Goal: Transaction & Acquisition: Obtain resource

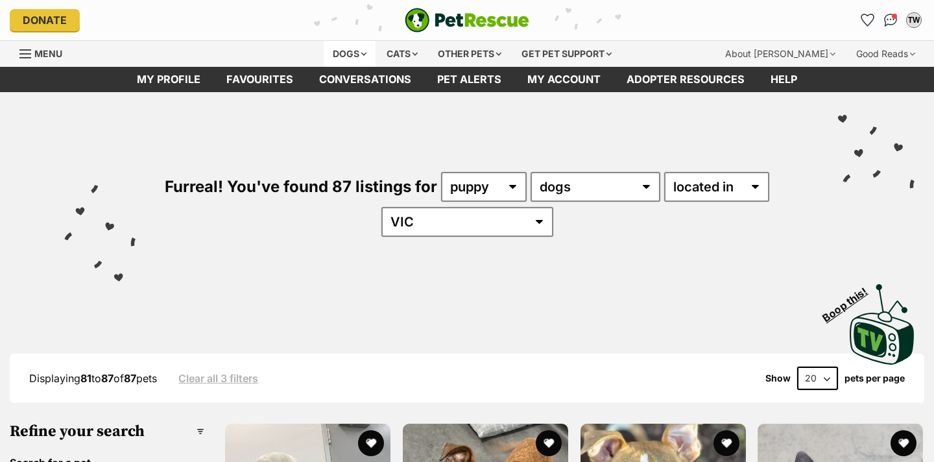
click at [348, 51] on div "Dogs" at bounding box center [350, 54] width 52 height 26
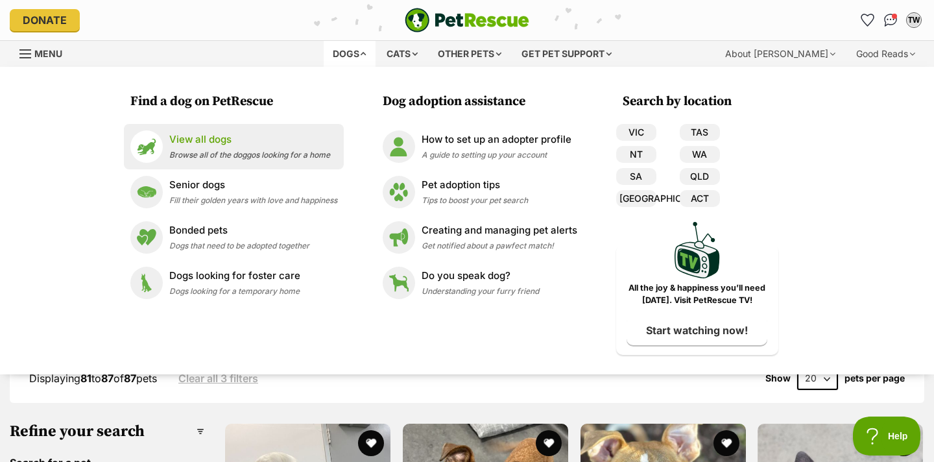
click at [250, 147] on div "View all dogs Browse all of the doggos looking for a home" at bounding box center [249, 146] width 161 height 28
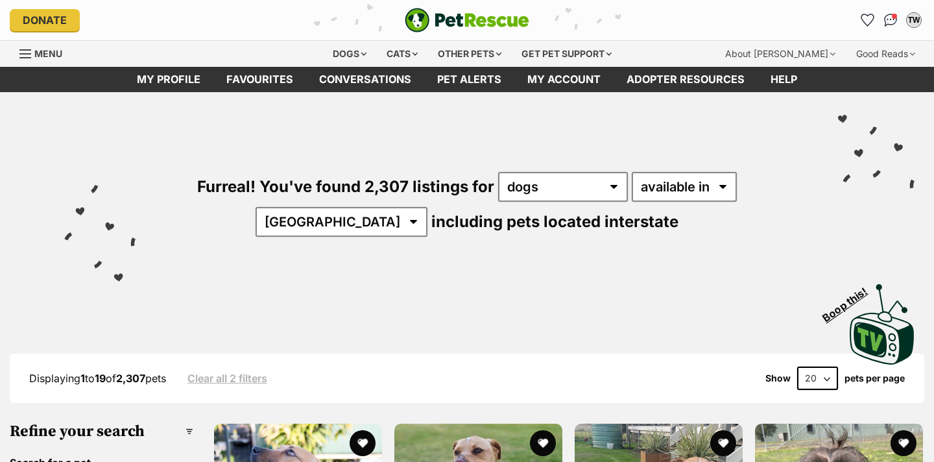
select select "disabled"
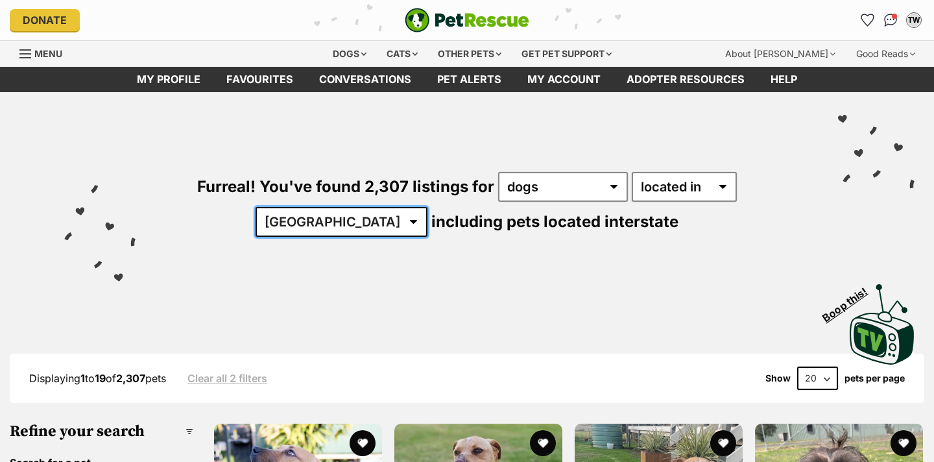
click at [427, 207] on select "Australia ACT NSW NT QLD SA TAS VIC WA" at bounding box center [341, 222] width 172 height 30
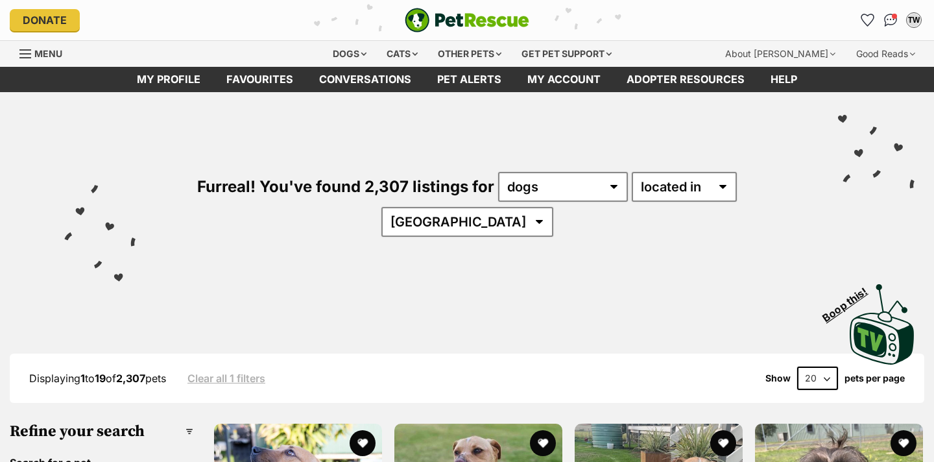
select select "VIC"
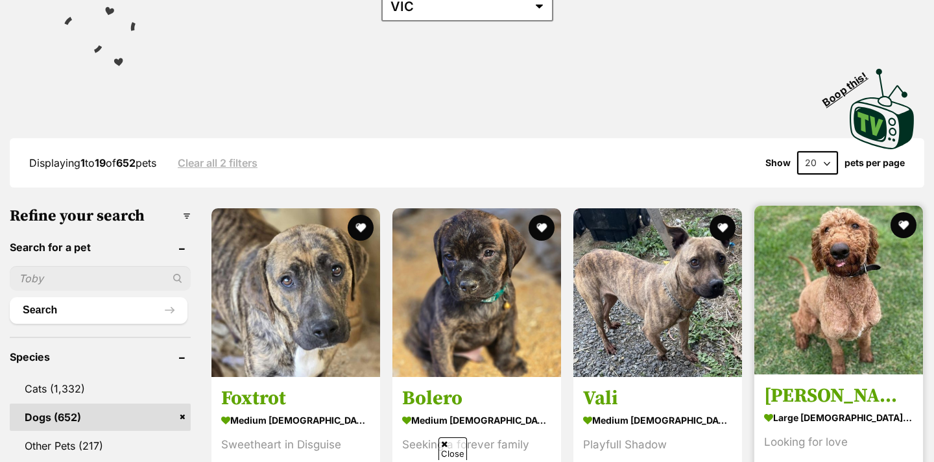
scroll to position [224, 0]
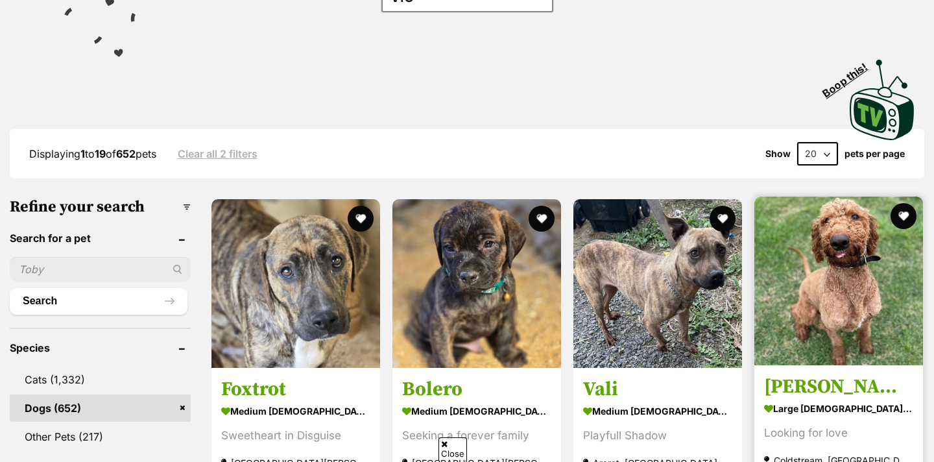
click at [829, 262] on img at bounding box center [838, 280] width 169 height 169
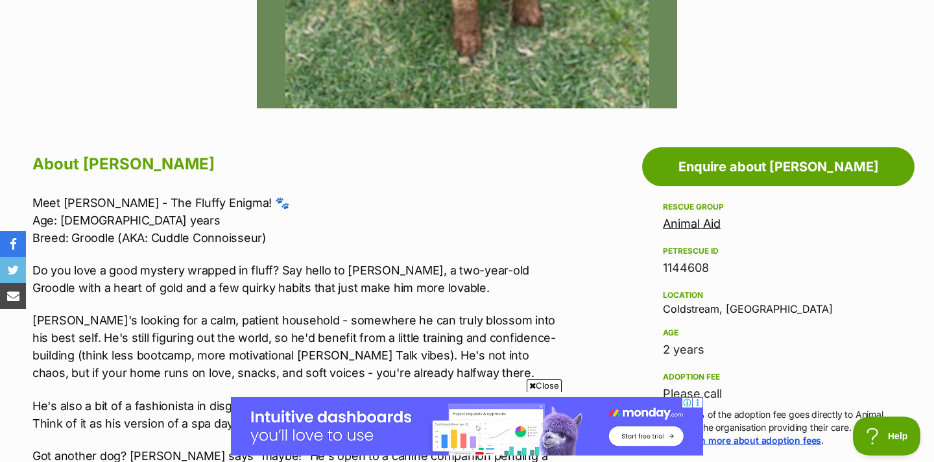
scroll to position [579, 0]
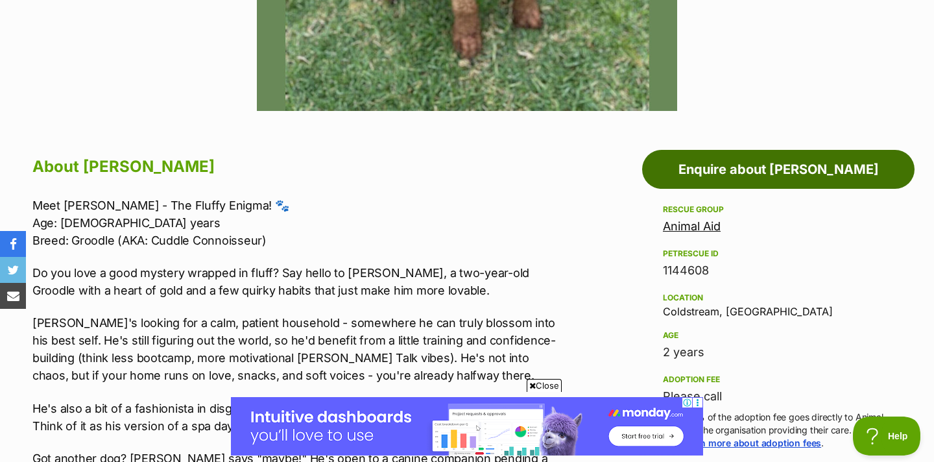
click at [741, 171] on link "Enquire about Archie" at bounding box center [778, 169] width 272 height 39
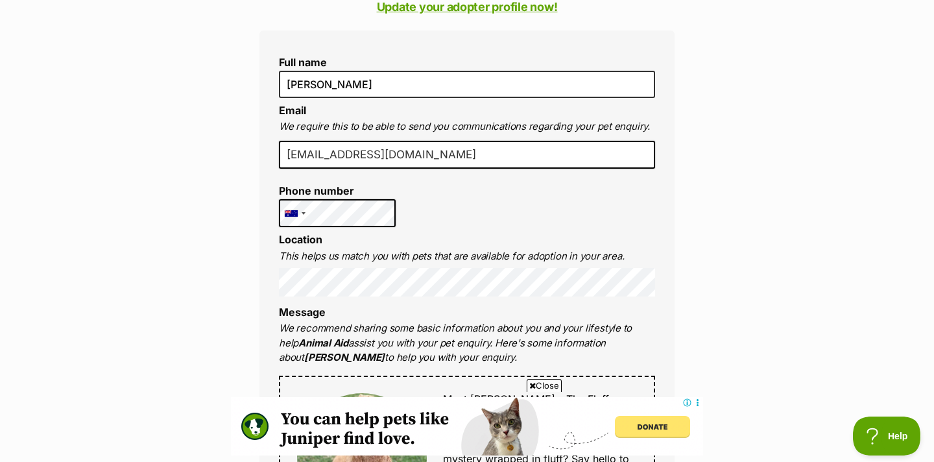
scroll to position [381, 0]
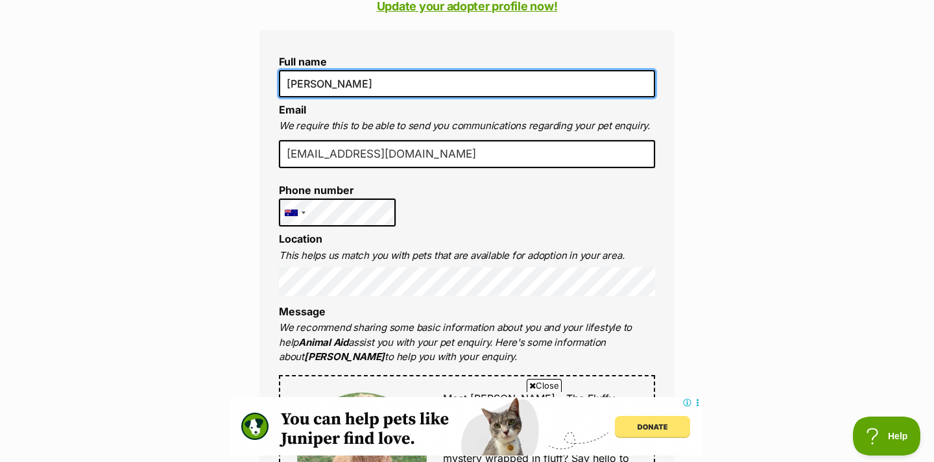
type input "tessakwhite@hotmail.com"
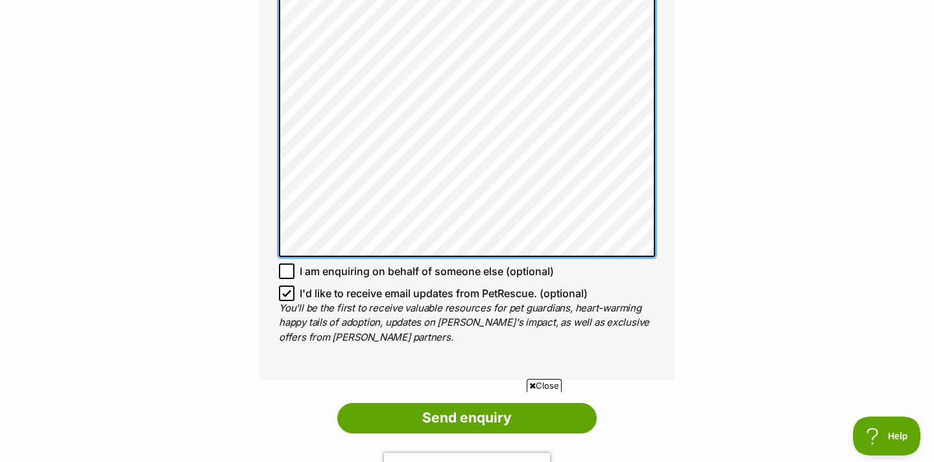
scroll to position [1095, 0]
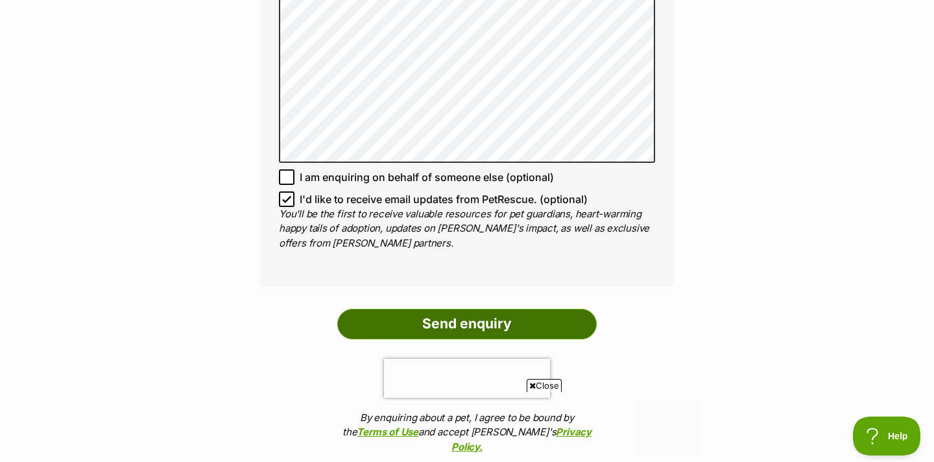
click at [543, 309] on input "Send enquiry" at bounding box center [466, 324] width 259 height 30
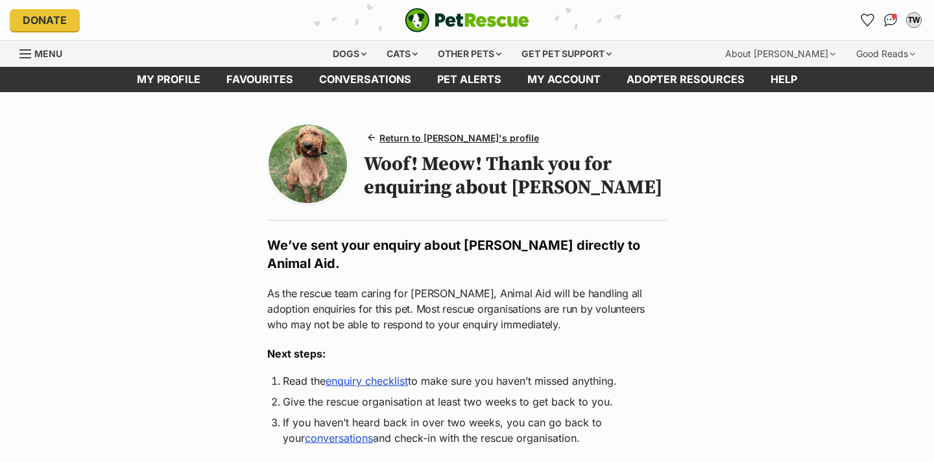
click at [317, 190] on img at bounding box center [307, 164] width 78 height 78
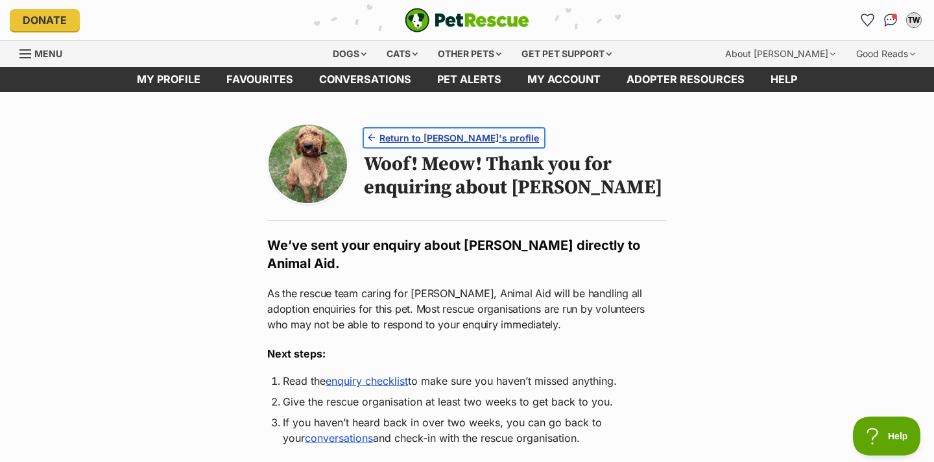
click at [473, 139] on span "Return to [PERSON_NAME]'s profile" at bounding box center [459, 138] width 160 height 14
